Goal: Task Accomplishment & Management: Use online tool/utility

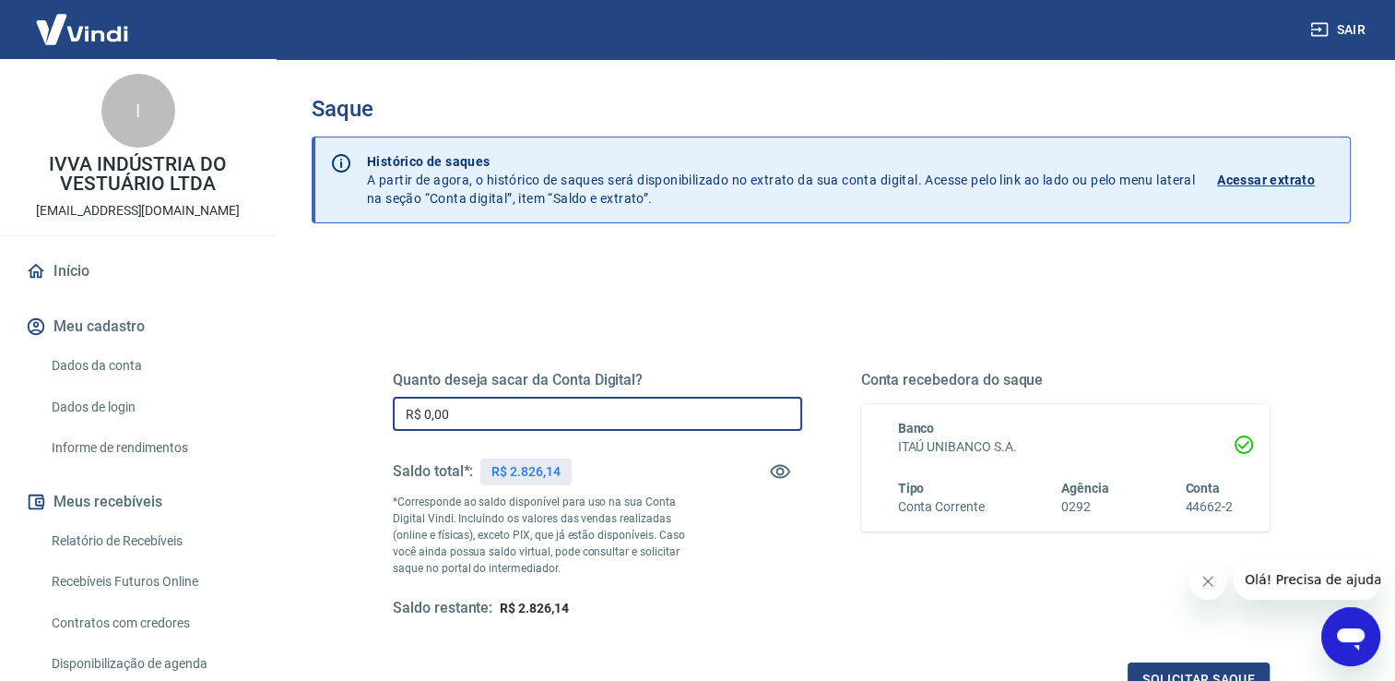
click at [465, 418] on input "R$ 0,00" at bounding box center [597, 414] width 409 height 34
type input "R$ 2.826,14"
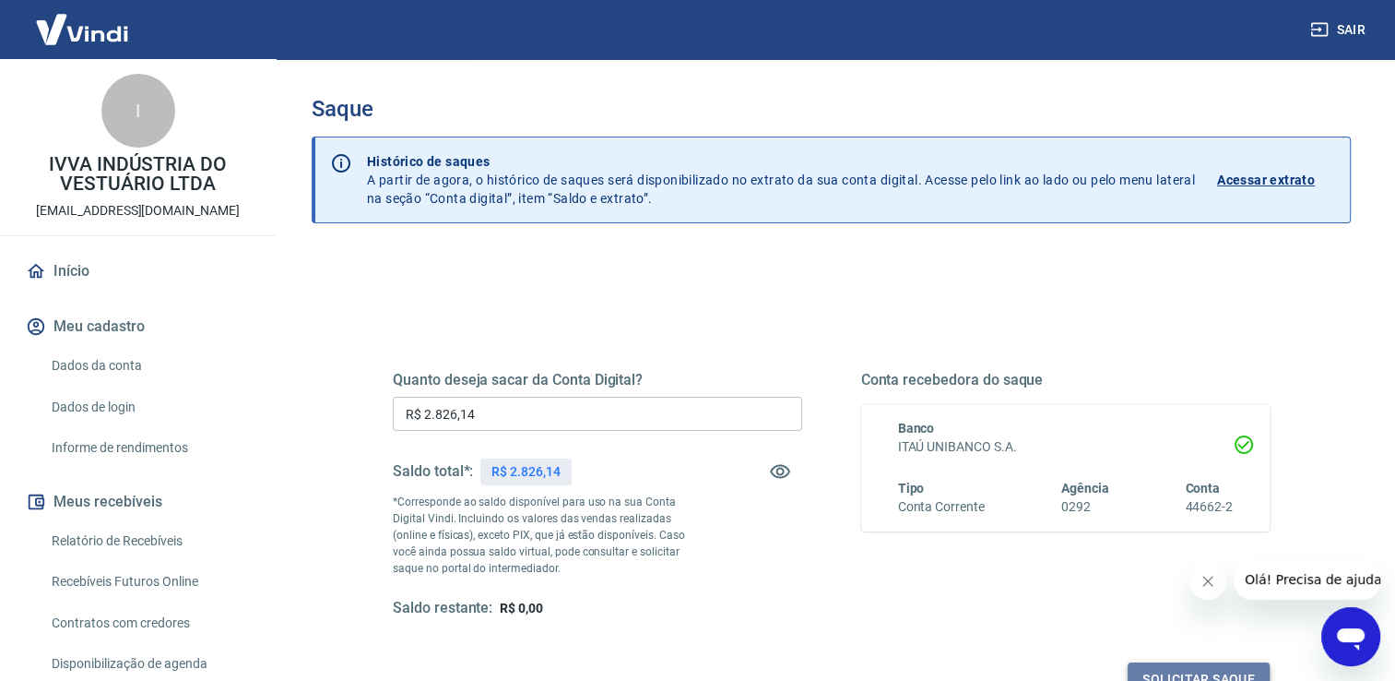
click at [1172, 670] on button "Solicitar saque" at bounding box center [1199, 679] width 142 height 34
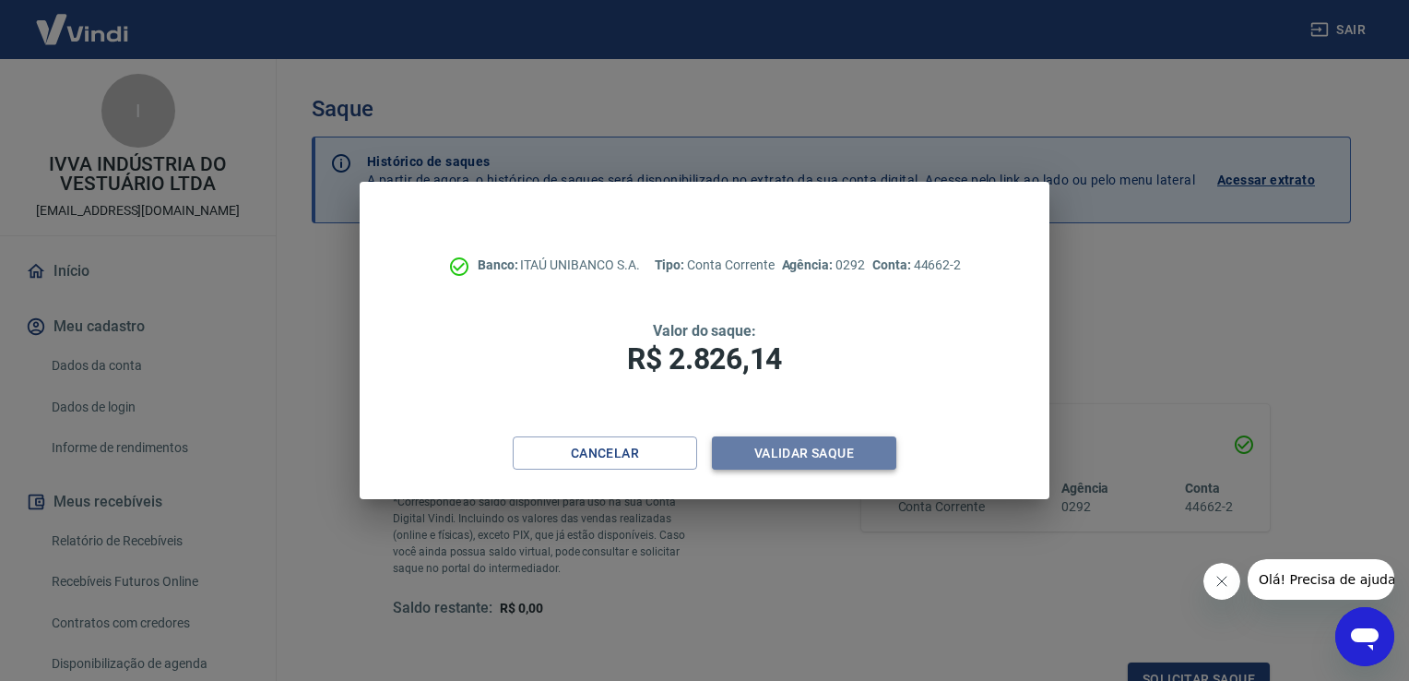
click at [838, 464] on button "Validar saque" at bounding box center [804, 453] width 184 height 34
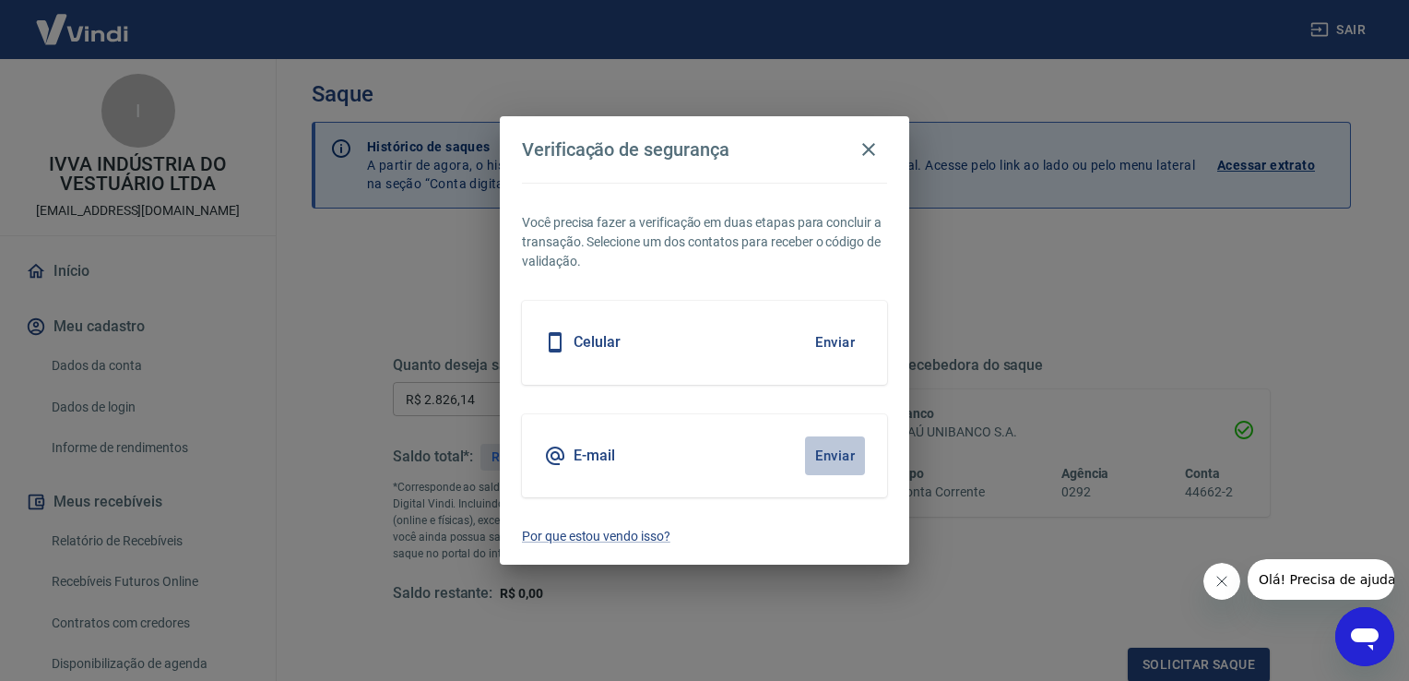
click at [838, 464] on button "Enviar" at bounding box center [835, 455] width 60 height 39
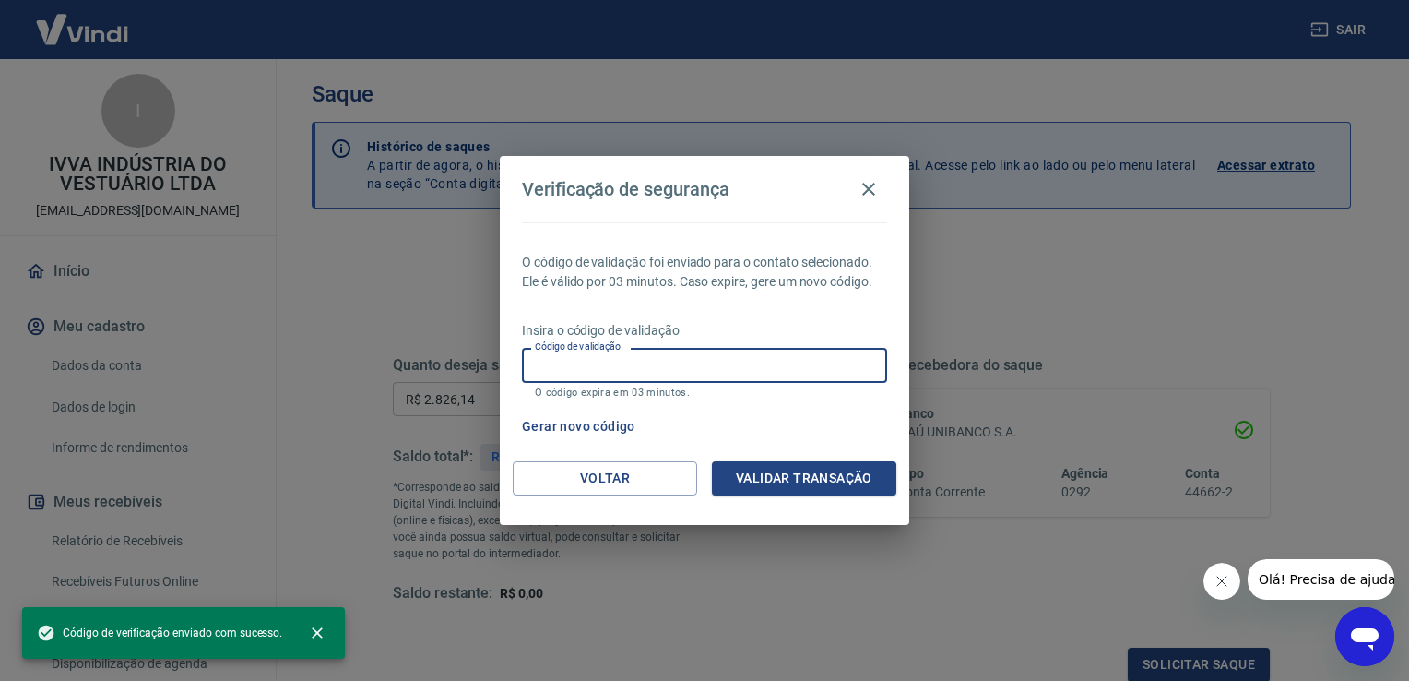
click at [645, 360] on input "Código de validação" at bounding box center [704, 365] width 365 height 34
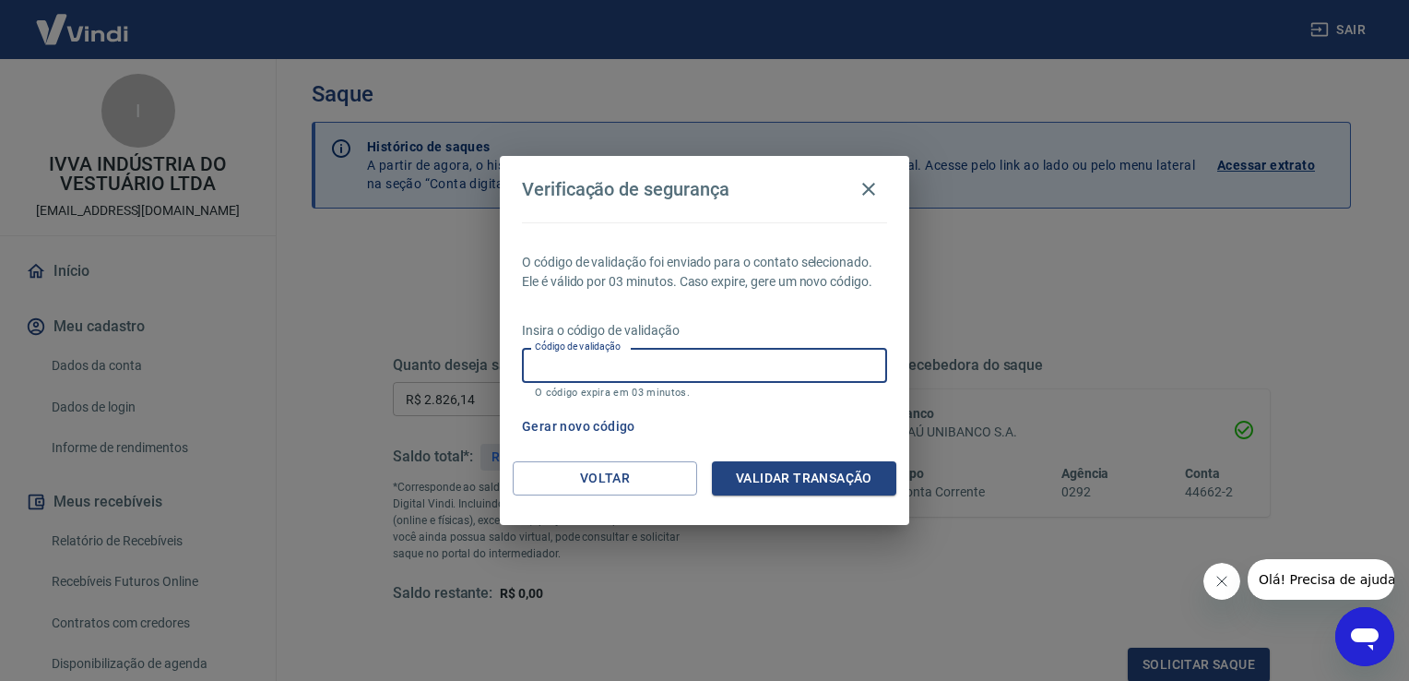
click at [623, 361] on input "Código de validação" at bounding box center [704, 365] width 365 height 34
type input "543881"
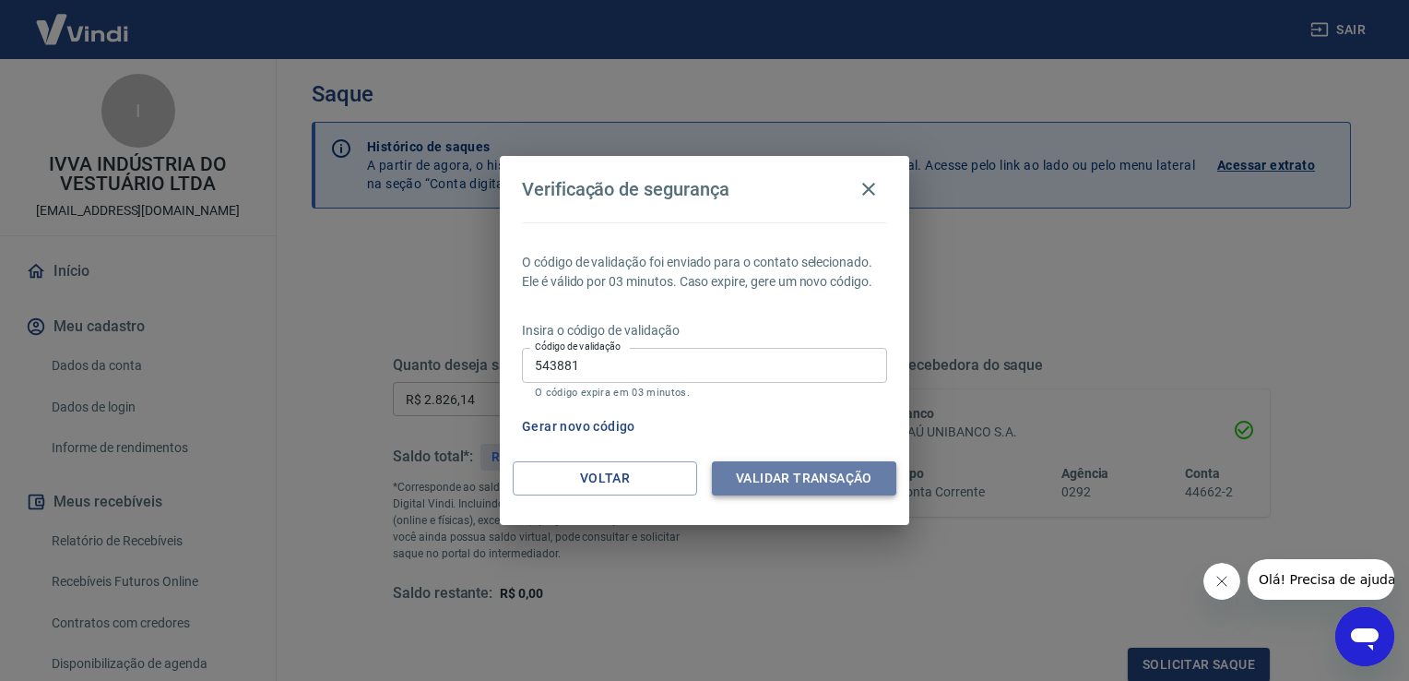
click at [809, 484] on button "Validar transação" at bounding box center [804, 478] width 184 height 34
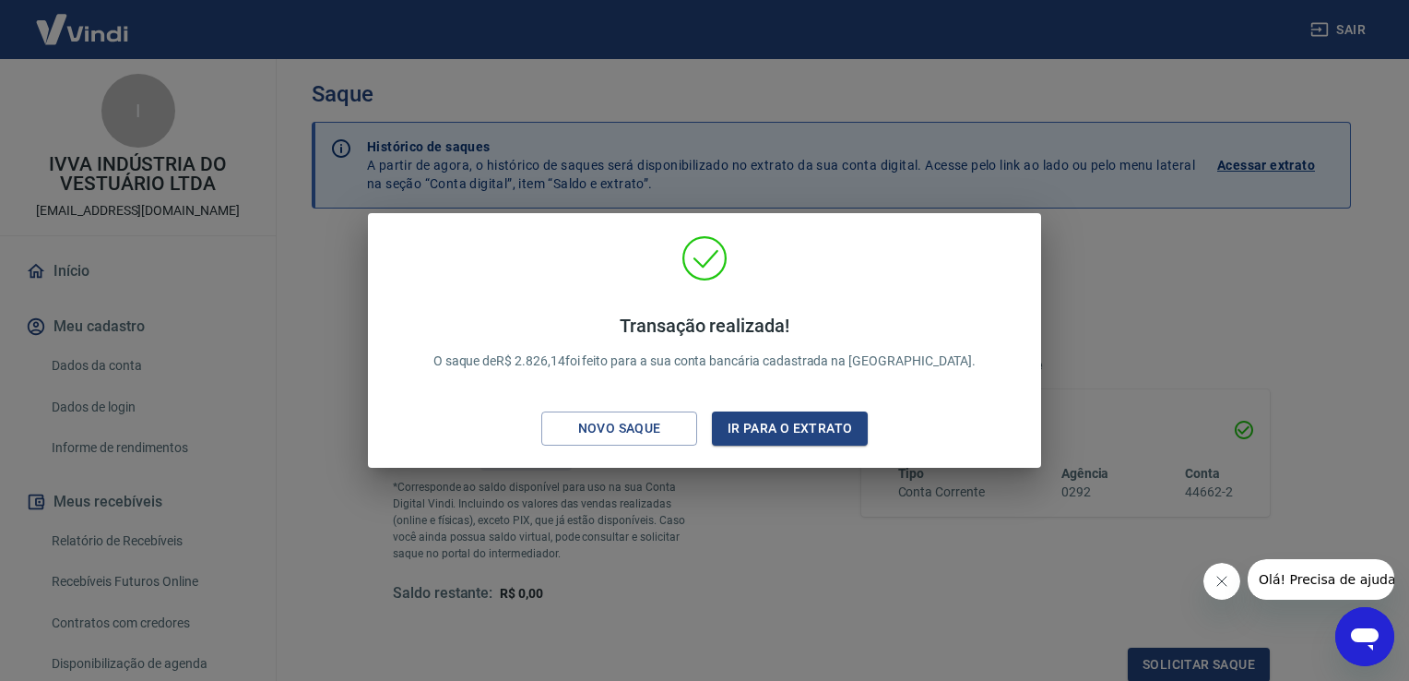
click at [1186, 317] on div "Transação realizada! O saque de R$ 2.826,14 foi feito para a sua conta bancária…" at bounding box center [704, 340] width 1409 height 681
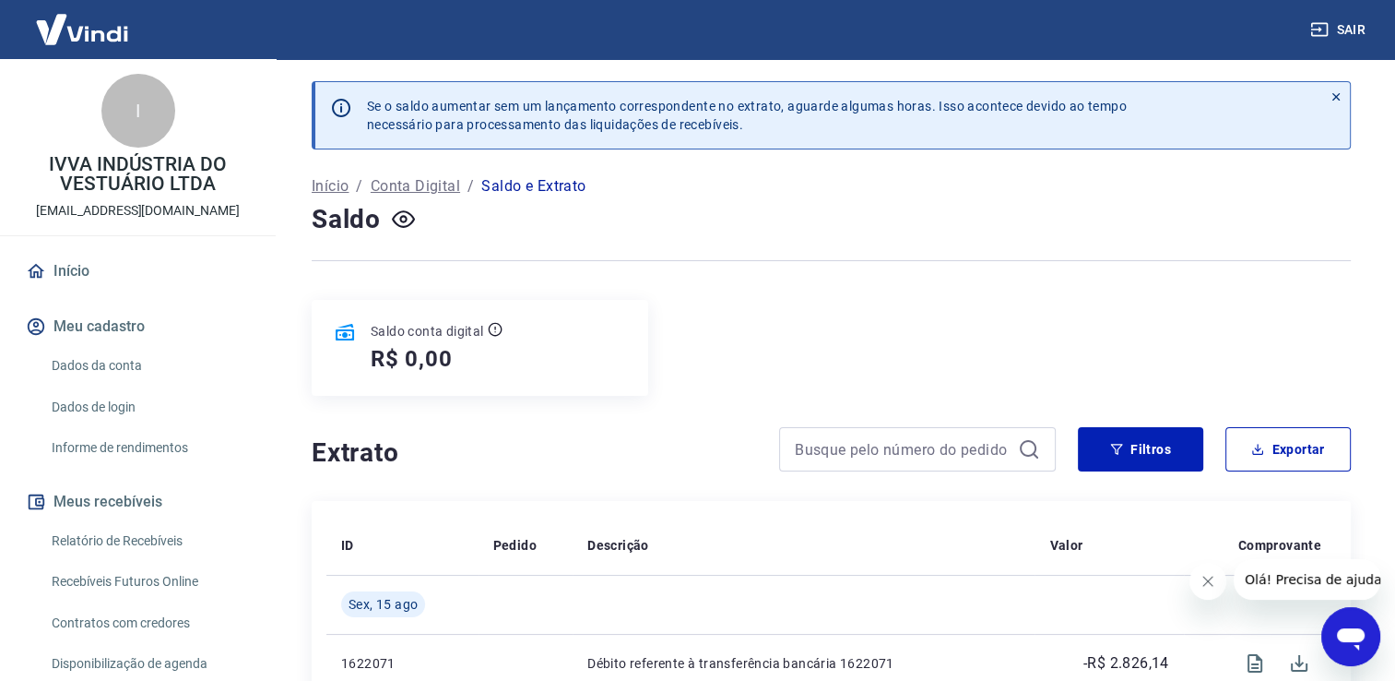
click at [510, 319] on div "Saldo conta digital R$ 0,00" at bounding box center [480, 348] width 337 height 96
